Goal: Information Seeking & Learning: Learn about a topic

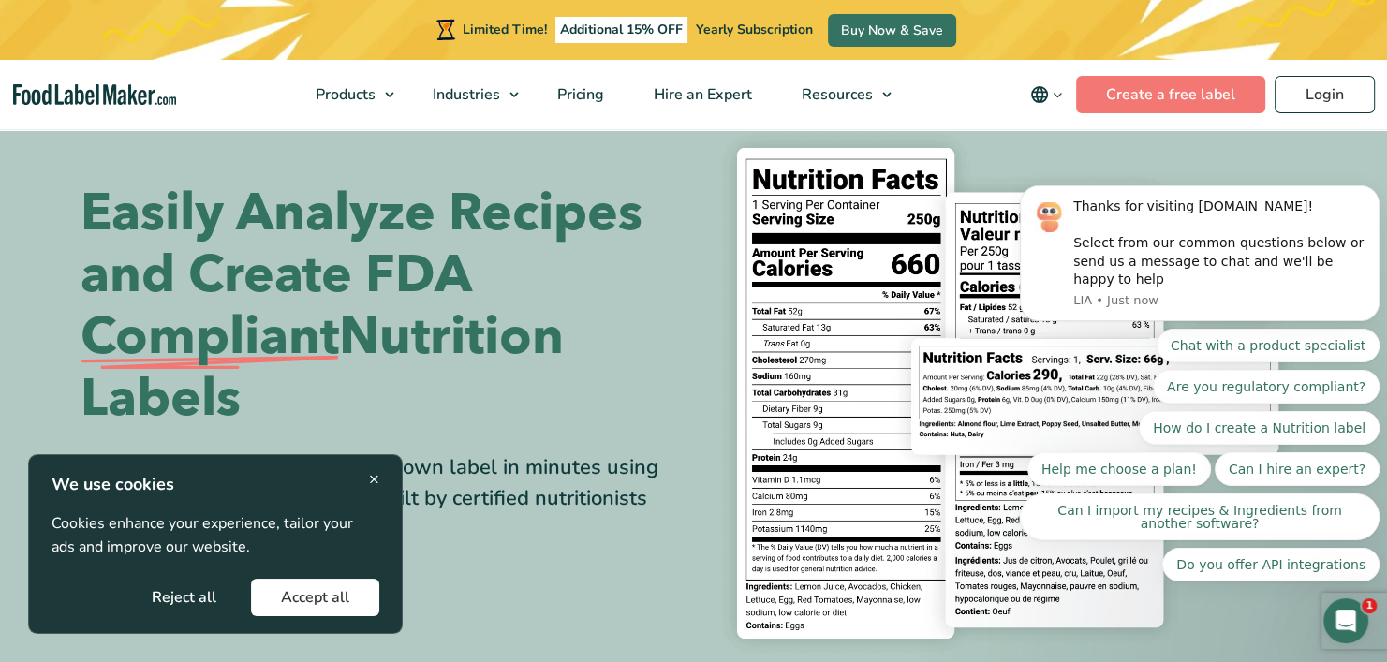
click at [377, 479] on span "×" at bounding box center [374, 478] width 10 height 25
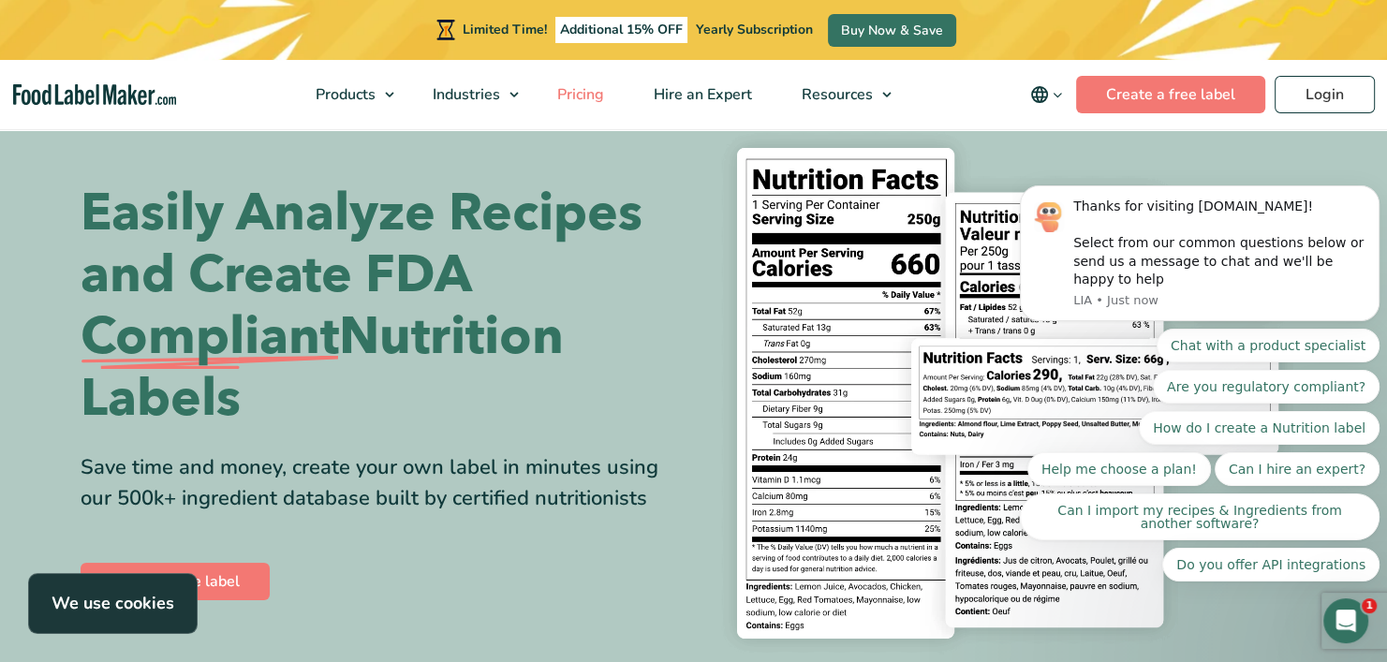
click at [570, 92] on span "Pricing" at bounding box center [579, 94] width 54 height 21
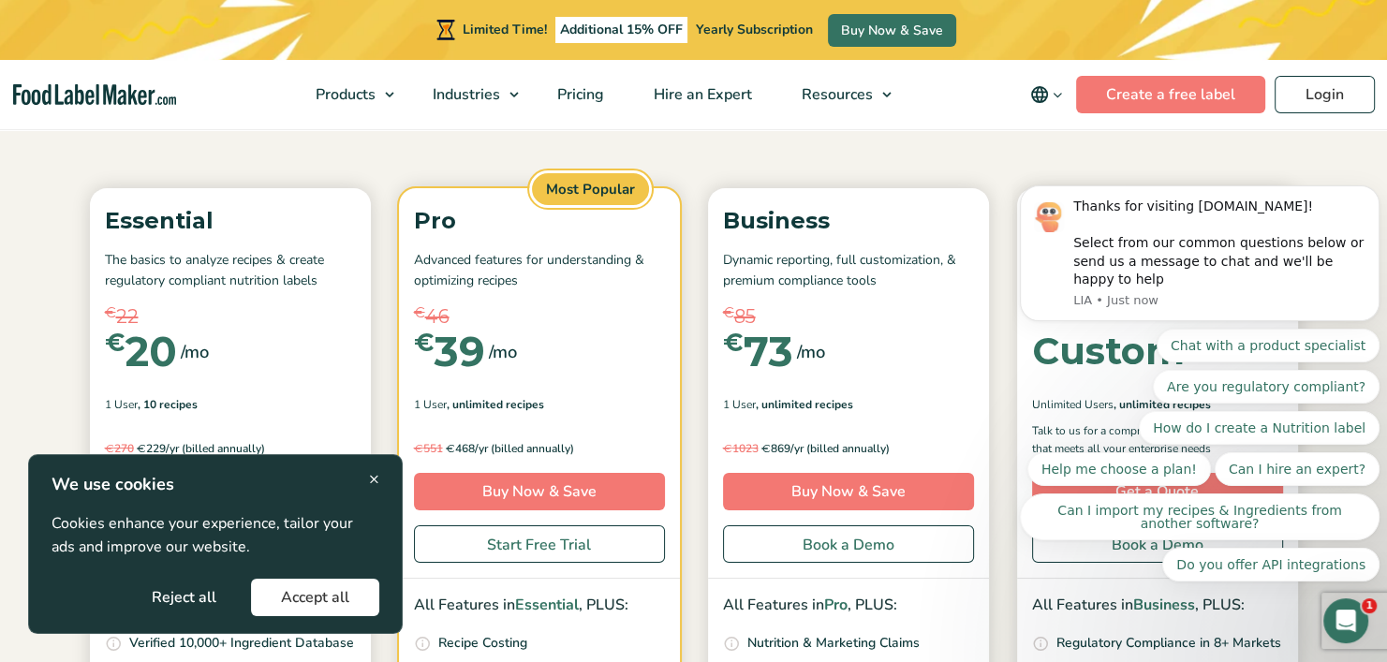
scroll to position [215, 0]
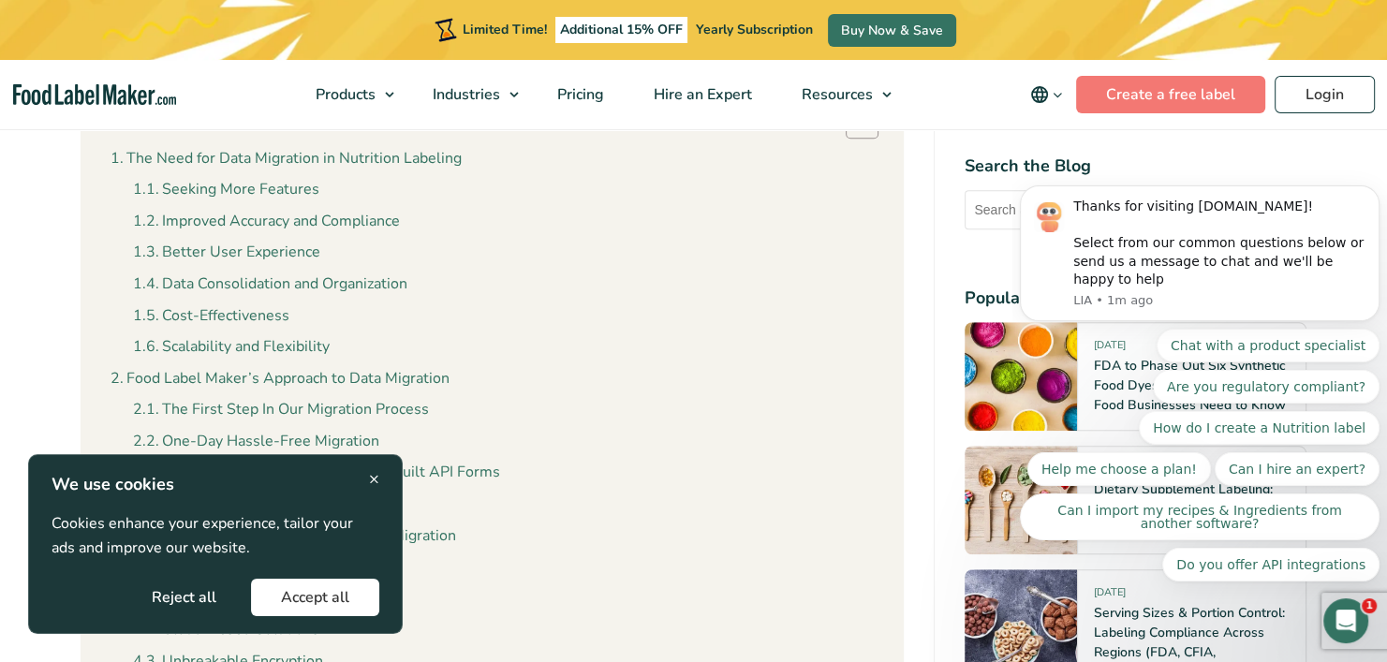
scroll to position [1398, 0]
